Goal: Find specific page/section: Find specific page/section

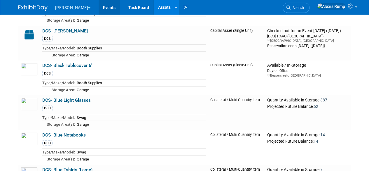
click at [99, 8] on link "Events" at bounding box center [109, 7] width 21 height 15
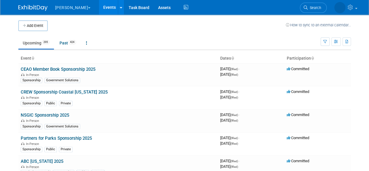
scroll to position [2568, 0]
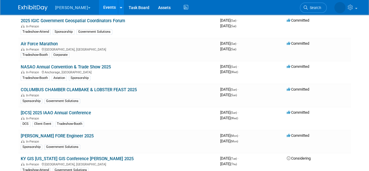
click at [50, 110] on link "[DCS] 2025 IAAO Annual Conference" at bounding box center [56, 112] width 70 height 5
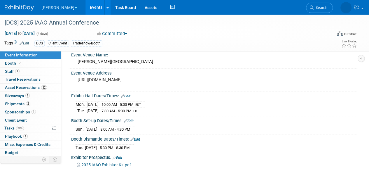
scroll to position [25, 0]
click at [28, 85] on span "Asset Reservations 22" at bounding box center [26, 87] width 42 height 5
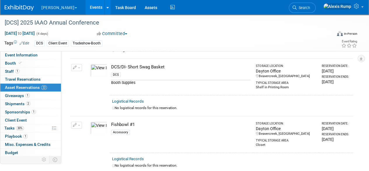
scroll to position [1417, 0]
